Goal: Complete application form

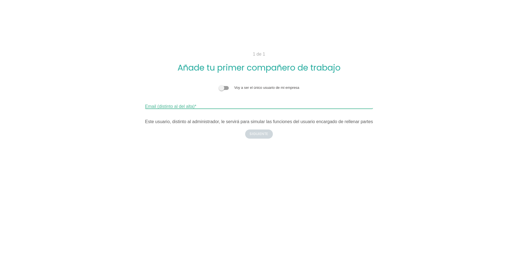
click at [217, 104] on input "Email (distinto al del alta)" at bounding box center [259, 104] width 228 height 9
type input "[EMAIL_ADDRESS][DOMAIN_NAME]"
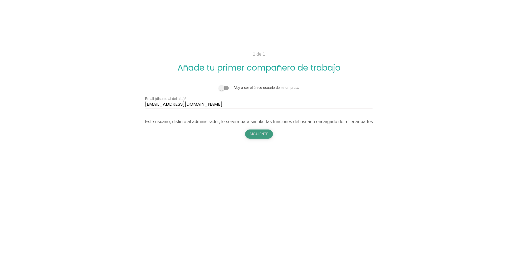
click at [264, 133] on button "Siguiente" at bounding box center [259, 134] width 28 height 9
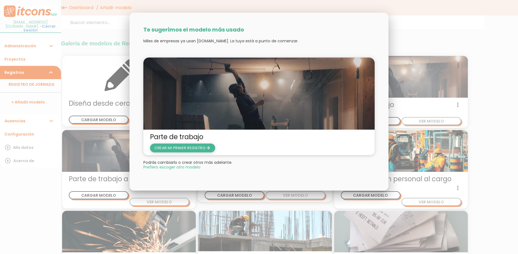
click at [173, 150] on span "CREAR MI PRIMER REGISTRO arrow_forward" at bounding box center [182, 147] width 56 height 5
